Goal: Navigation & Orientation: Find specific page/section

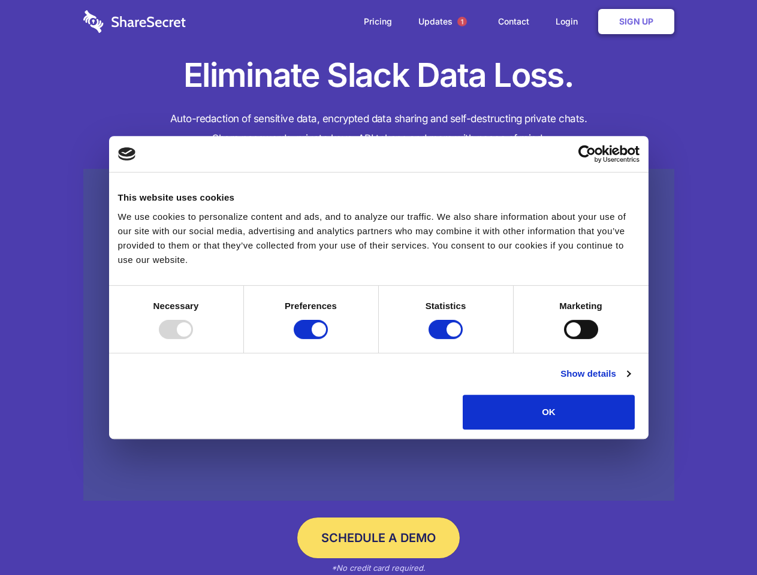
click at [193, 339] on div at bounding box center [176, 329] width 34 height 19
click at [328, 339] on input "Preferences" at bounding box center [311, 329] width 34 height 19
checkbox input "false"
click at [447, 339] on input "Statistics" at bounding box center [445, 329] width 34 height 19
checkbox input "false"
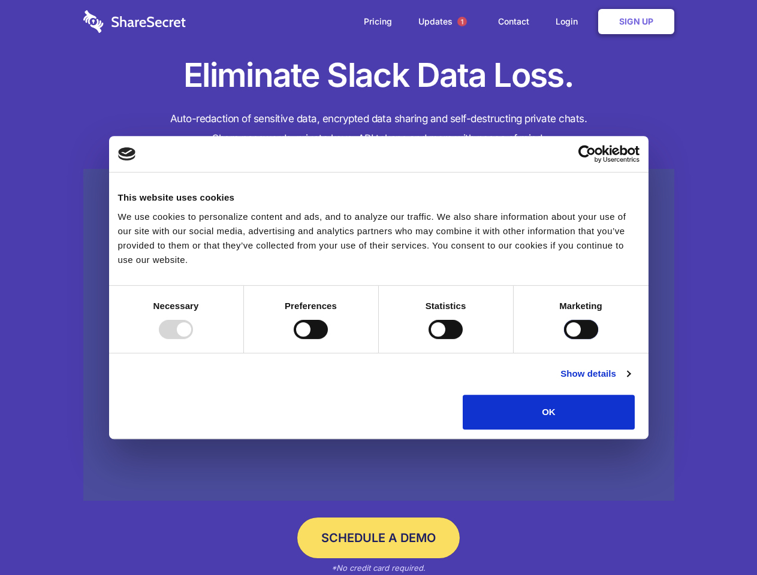
click at [564, 339] on input "Marketing" at bounding box center [581, 329] width 34 height 19
checkbox input "true"
click at [630, 381] on link "Show details" at bounding box center [595, 374] width 70 height 14
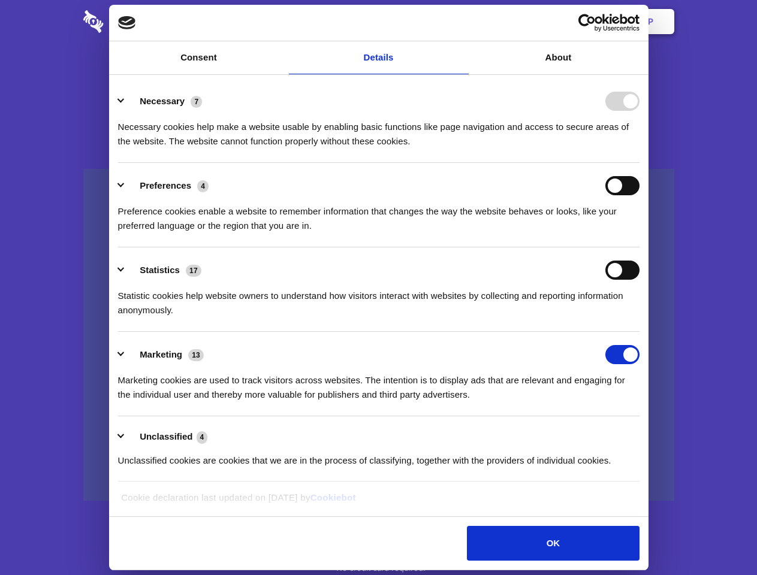
click at [645, 434] on ul "Necessary 7 Necessary cookies help make a website usable by enabling basic func…" at bounding box center [378, 281] width 533 height 404
click at [461, 22] on span "1" at bounding box center [462, 22] width 10 height 10
